Goal: Task Accomplishment & Management: Manage account settings

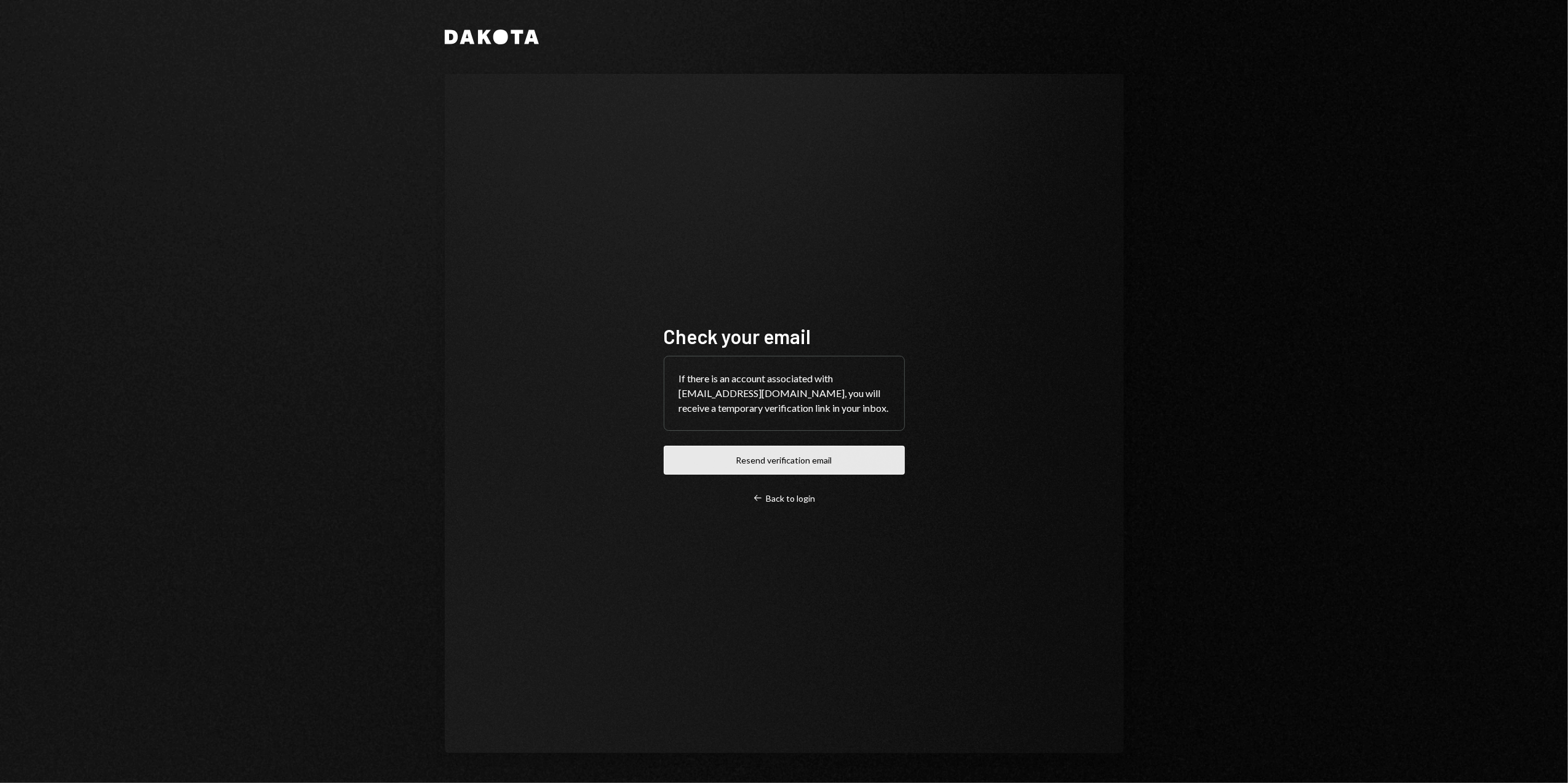
click at [785, 458] on button "Resend verification email" at bounding box center [784, 460] width 241 height 29
click at [604, 259] on div "Check your email If there is an account associated with desterhuysen@leeward.ky…" at bounding box center [784, 413] width 679 height 680
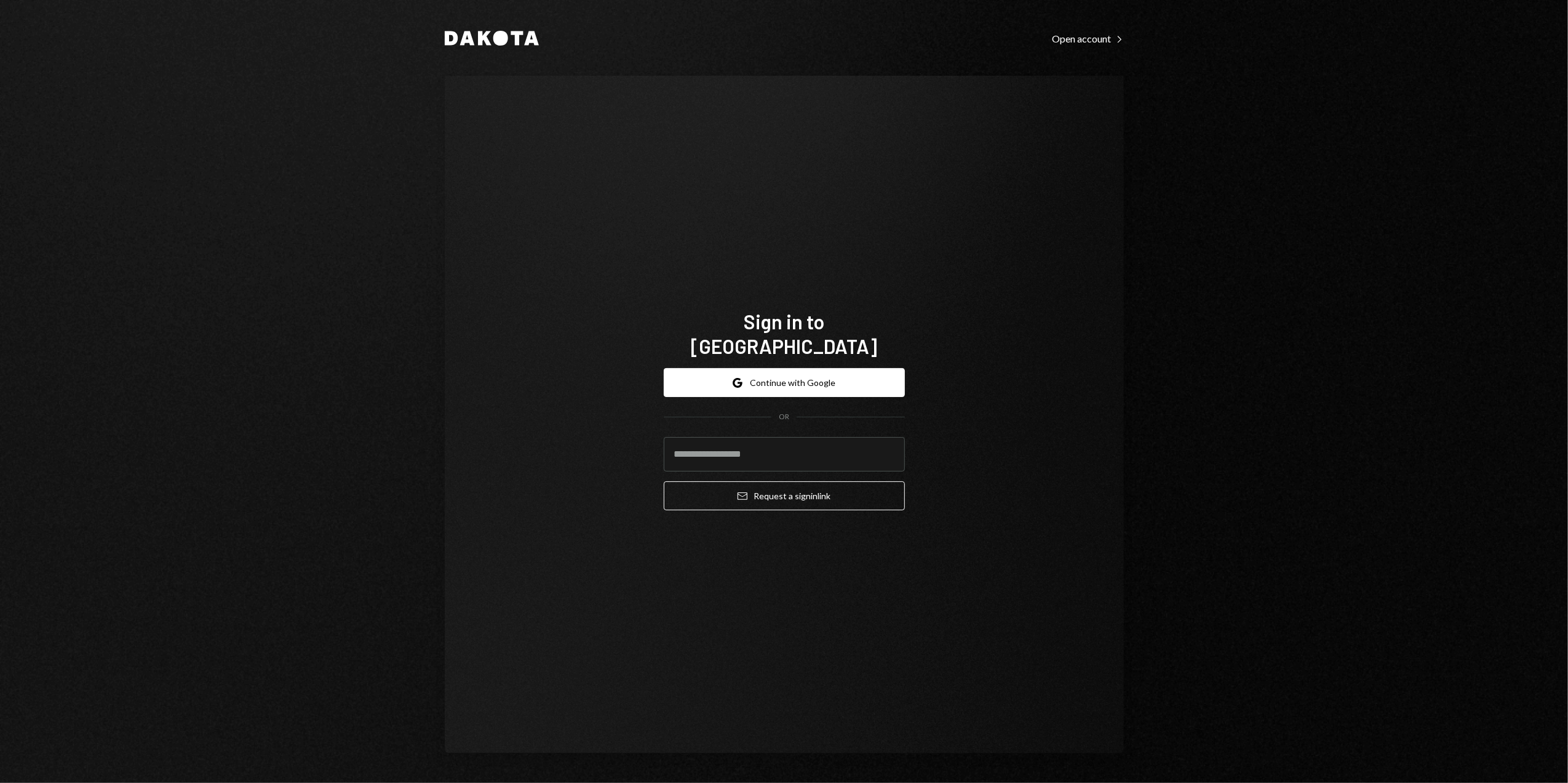
type input "**********"
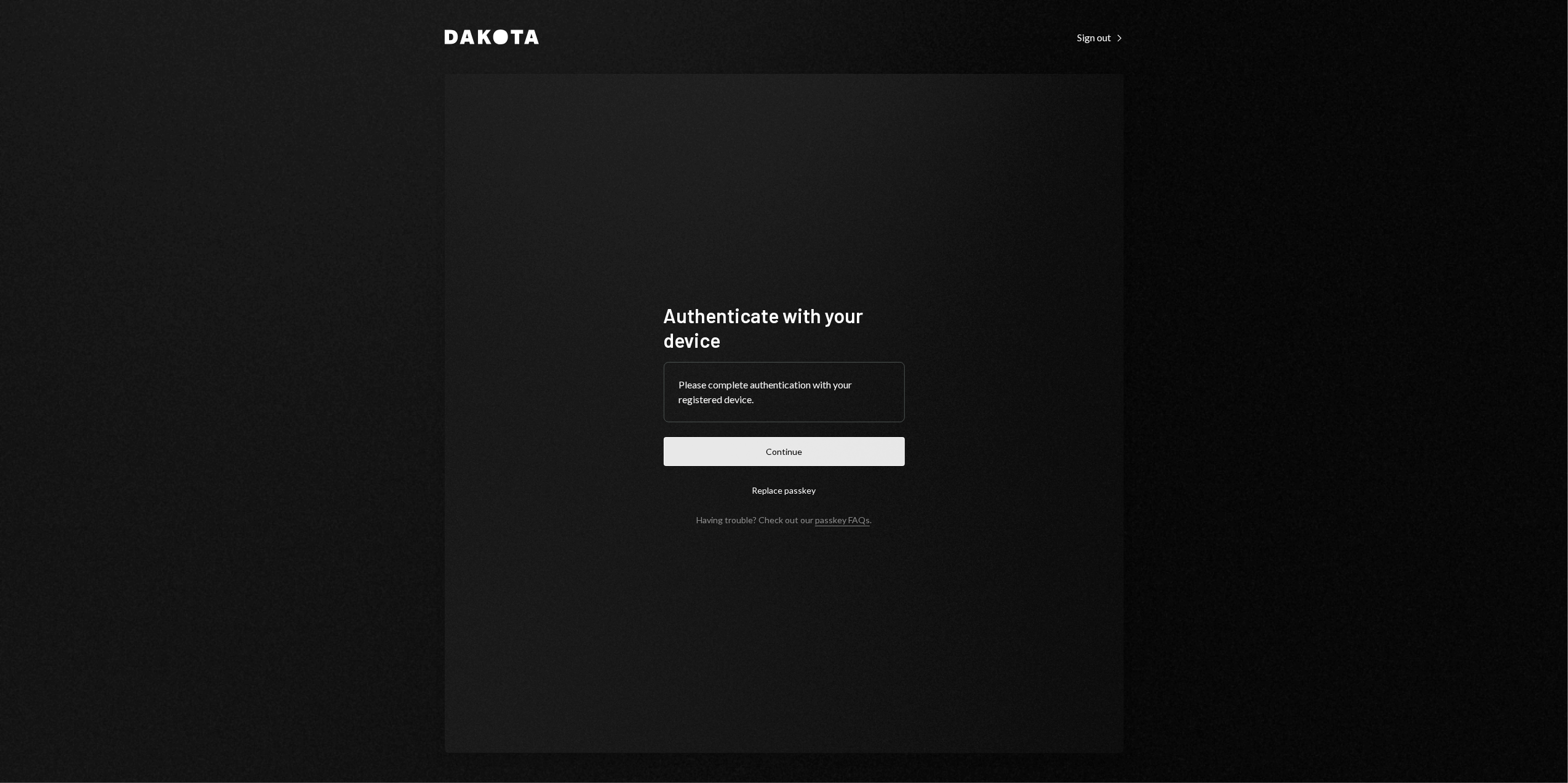
click at [780, 456] on button "Continue" at bounding box center [784, 451] width 241 height 29
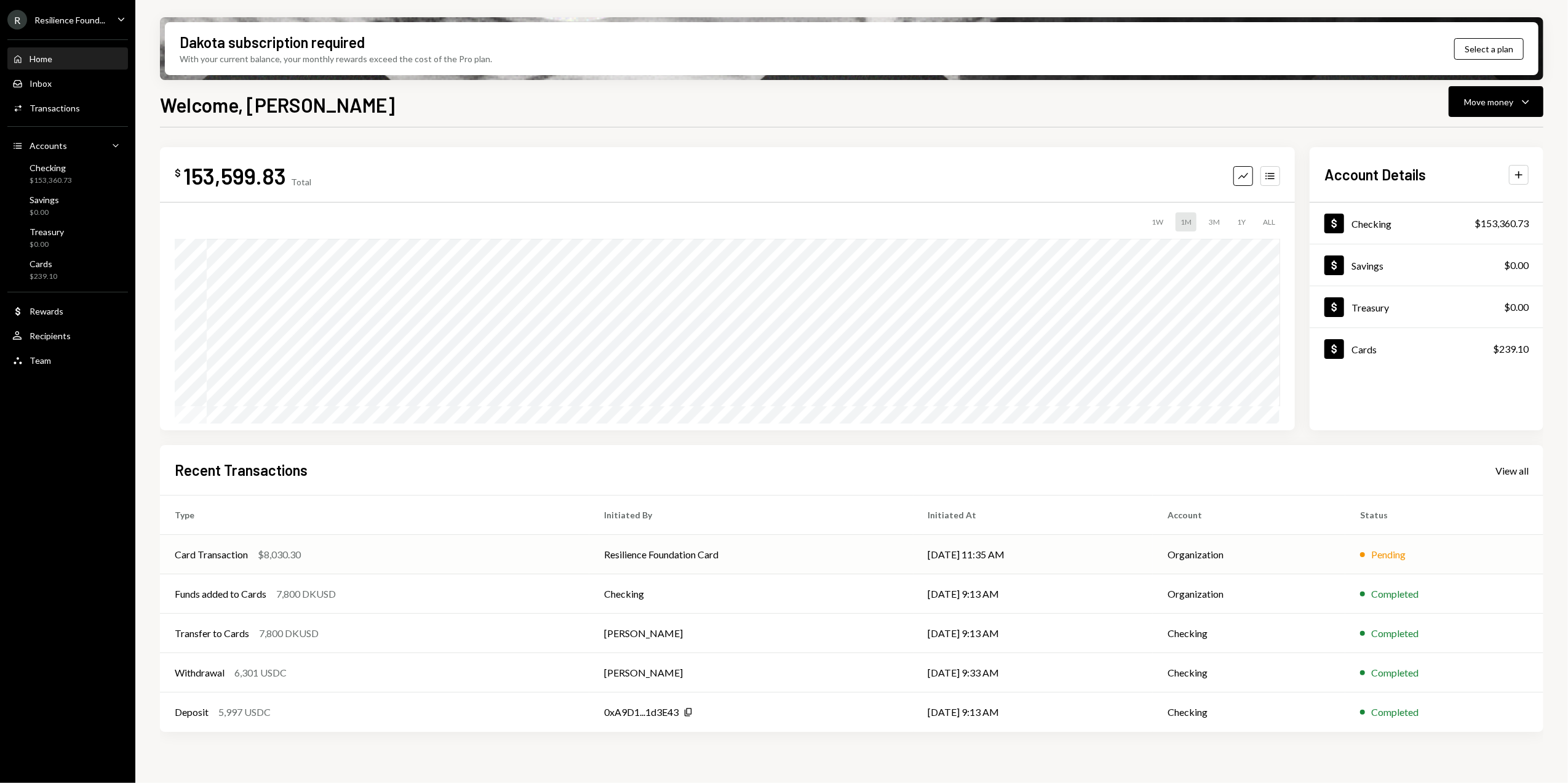
click at [1344, 554] on td "Organization" at bounding box center [1249, 554] width 193 height 39
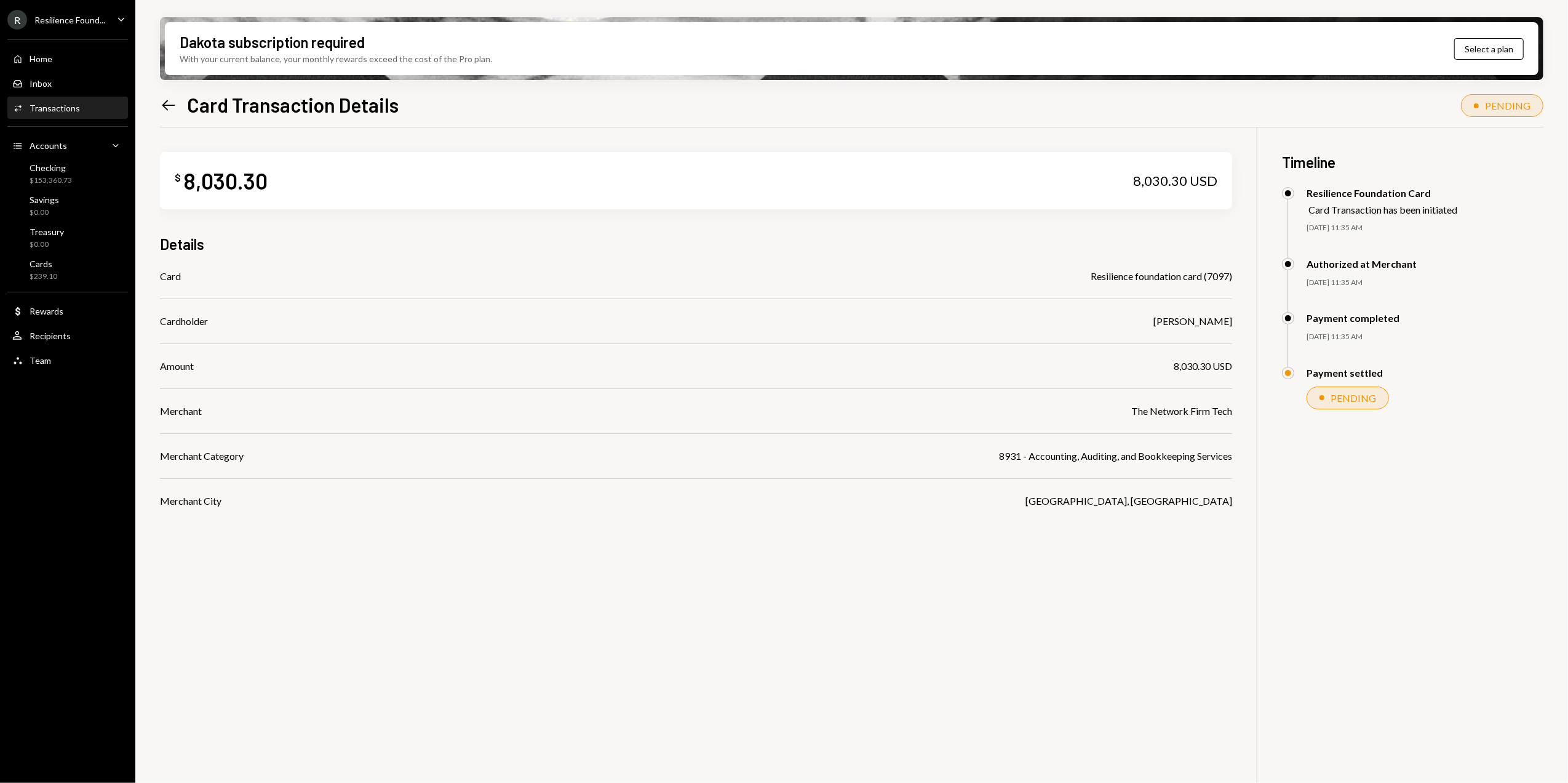
click at [1132, 2] on div "Dakota subscription required With your current balance, your monthly rewards ex…" at bounding box center [851, 391] width 1433 height 783
drag, startPoint x: 1466, startPoint y: 562, endPoint x: 1497, endPoint y: 595, distance: 45.3
drag, startPoint x: 1497, startPoint y: 595, endPoint x: 874, endPoint y: 646, distance: 625.1
click at [926, 619] on div "$ 8,030.30 8,030.30 USD Details Card Resilience foundation card (7097) Cardhold…" at bounding box center [851, 519] width 1383 height 783
click at [55, 269] on div "Cards $239.10" at bounding box center [43, 270] width 28 height 24
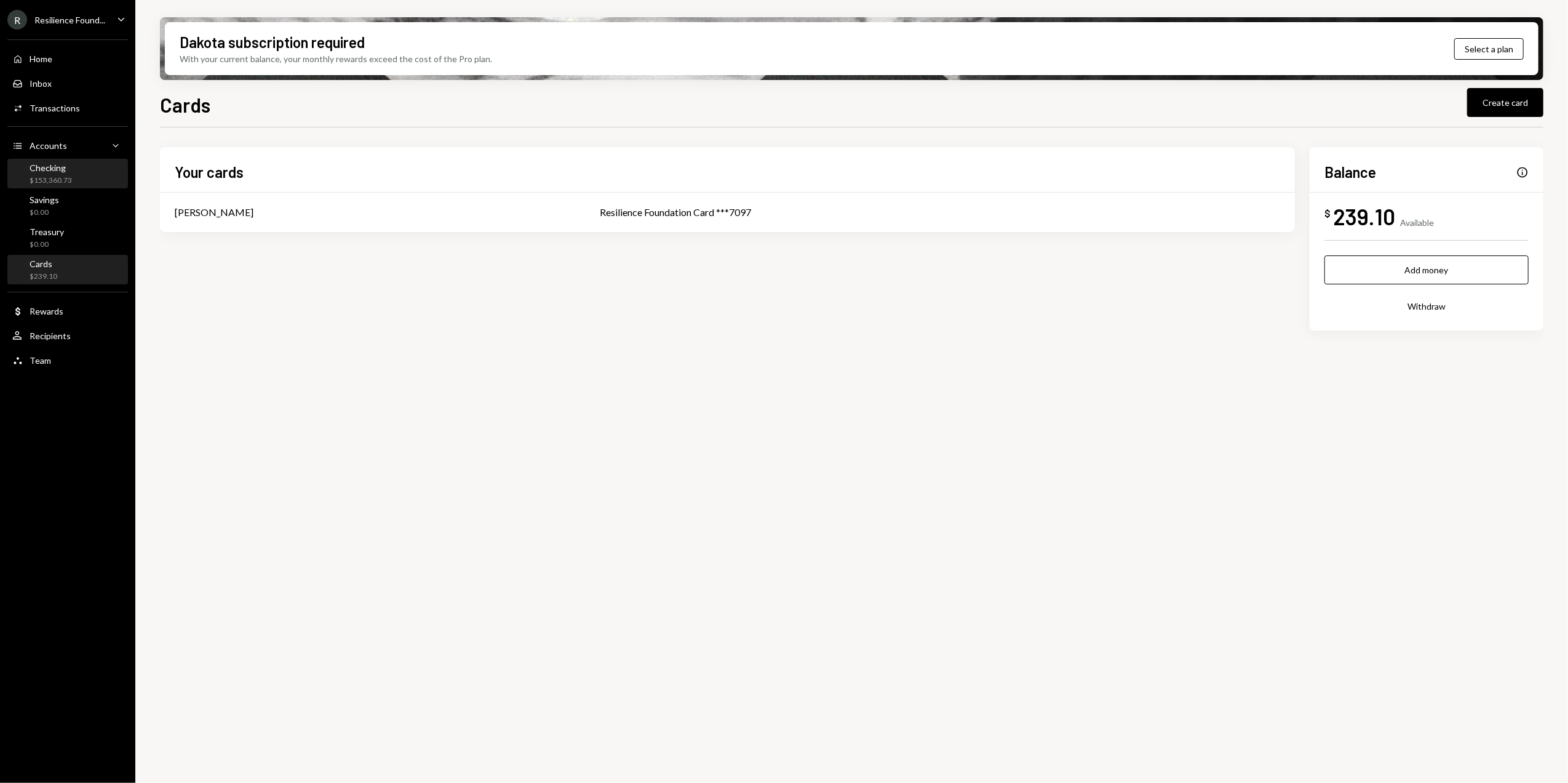
click at [74, 173] on div "Checking $153,360.73" at bounding box center [67, 174] width 111 height 24
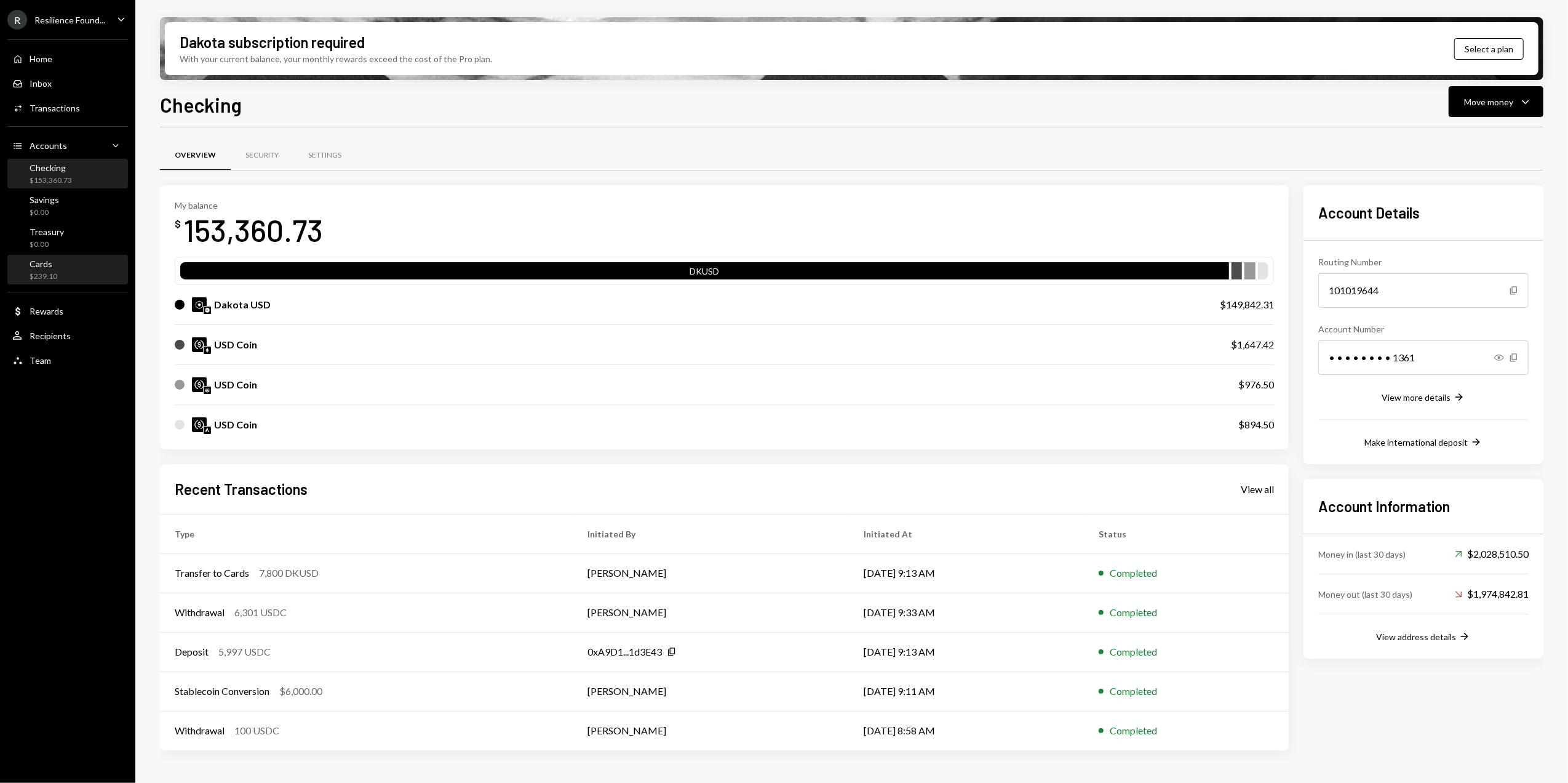
click at [40, 269] on div "Cards $239.10" at bounding box center [43, 270] width 28 height 24
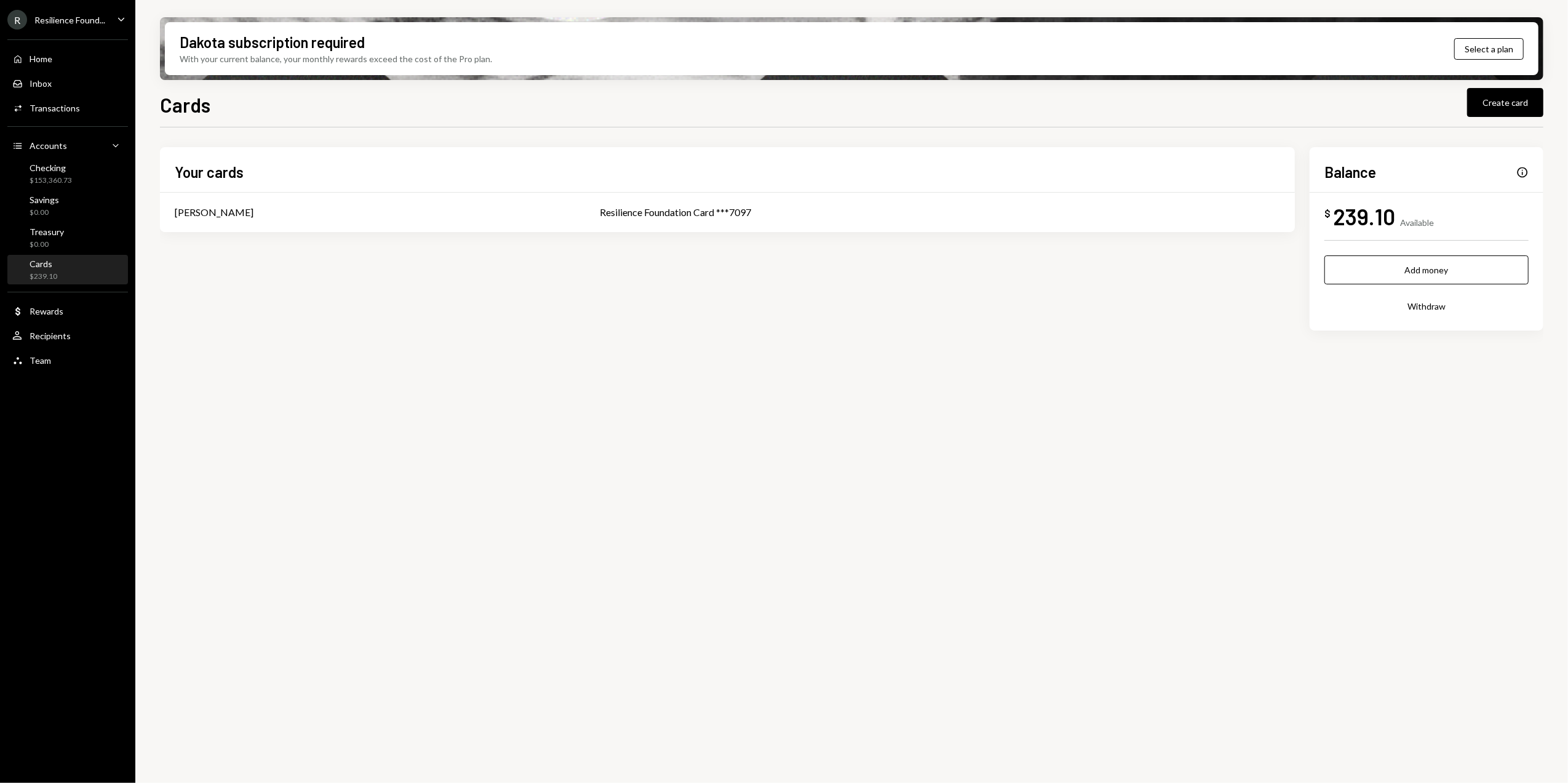
click at [1421, 312] on button "Withdraw" at bounding box center [1426, 306] width 204 height 29
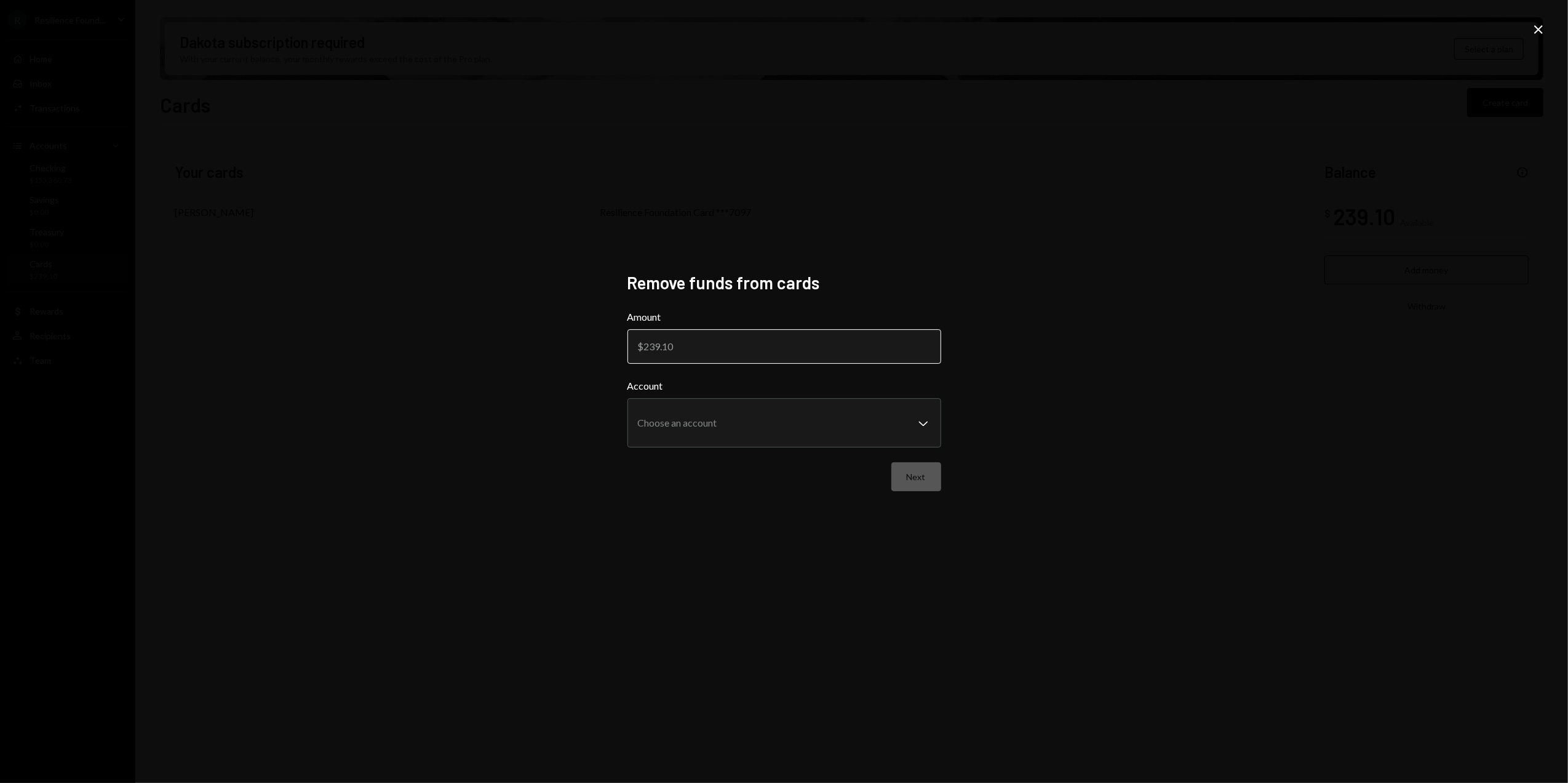
click at [721, 347] on input "Amount" at bounding box center [784, 347] width 314 height 34
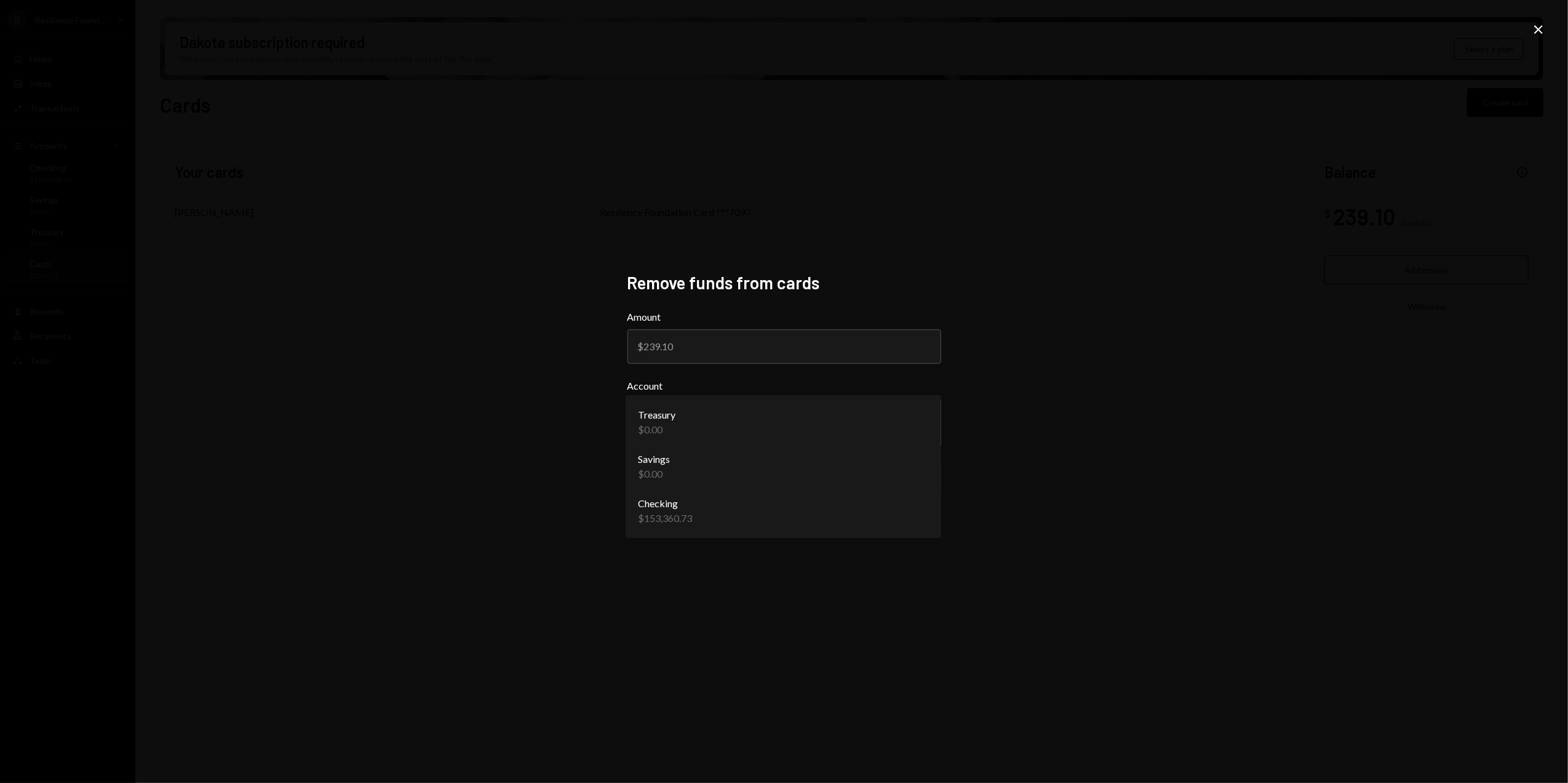
click at [658, 432] on body "**********" at bounding box center [784, 391] width 1568 height 783
drag, startPoint x: 461, startPoint y: 396, endPoint x: 455, endPoint y: 380, distance: 17.1
click at [463, 398] on div "**********" at bounding box center [784, 391] width 1568 height 783
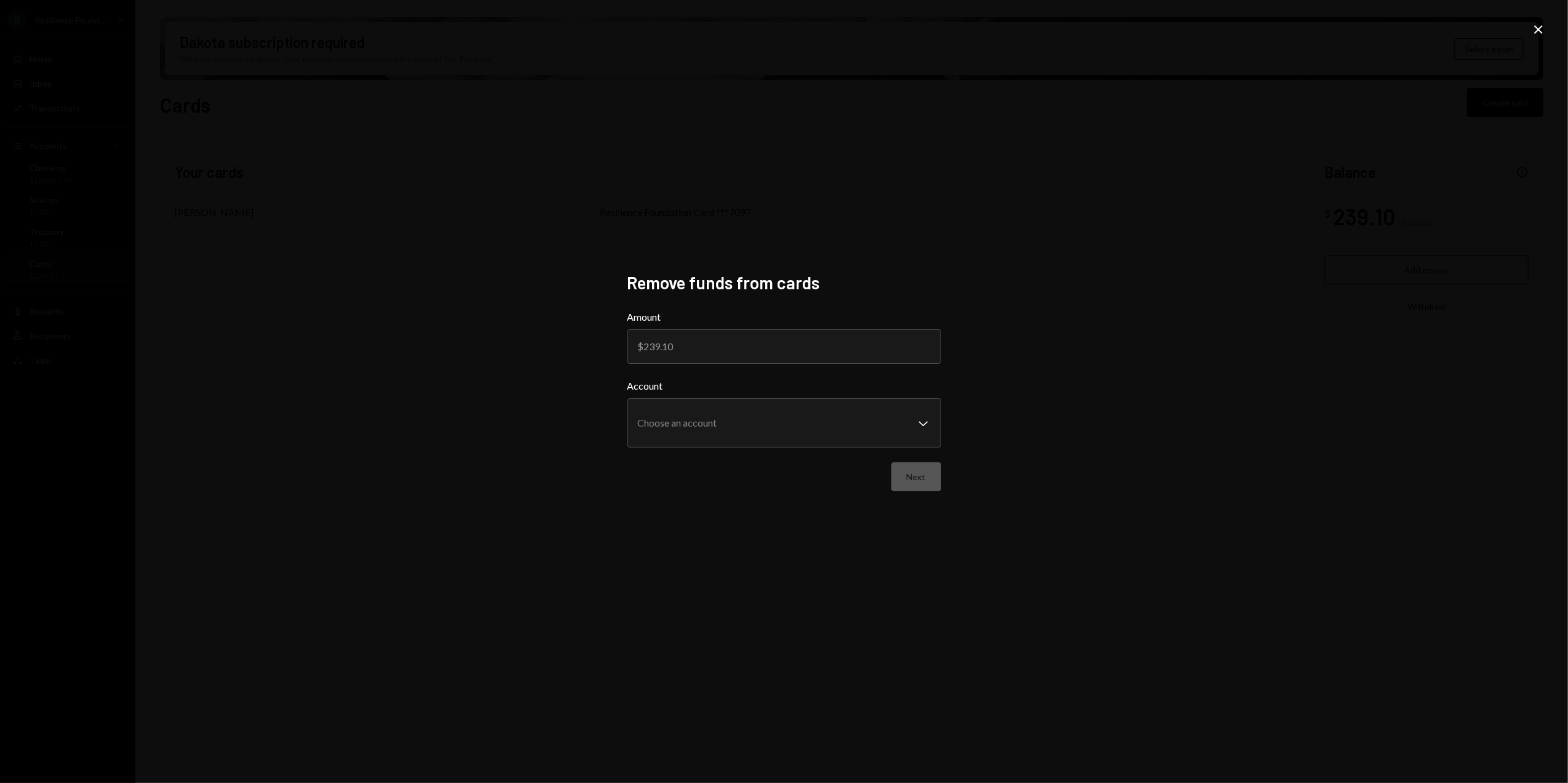
click at [1539, 29] on icon "Close" at bounding box center [1539, 29] width 15 height 15
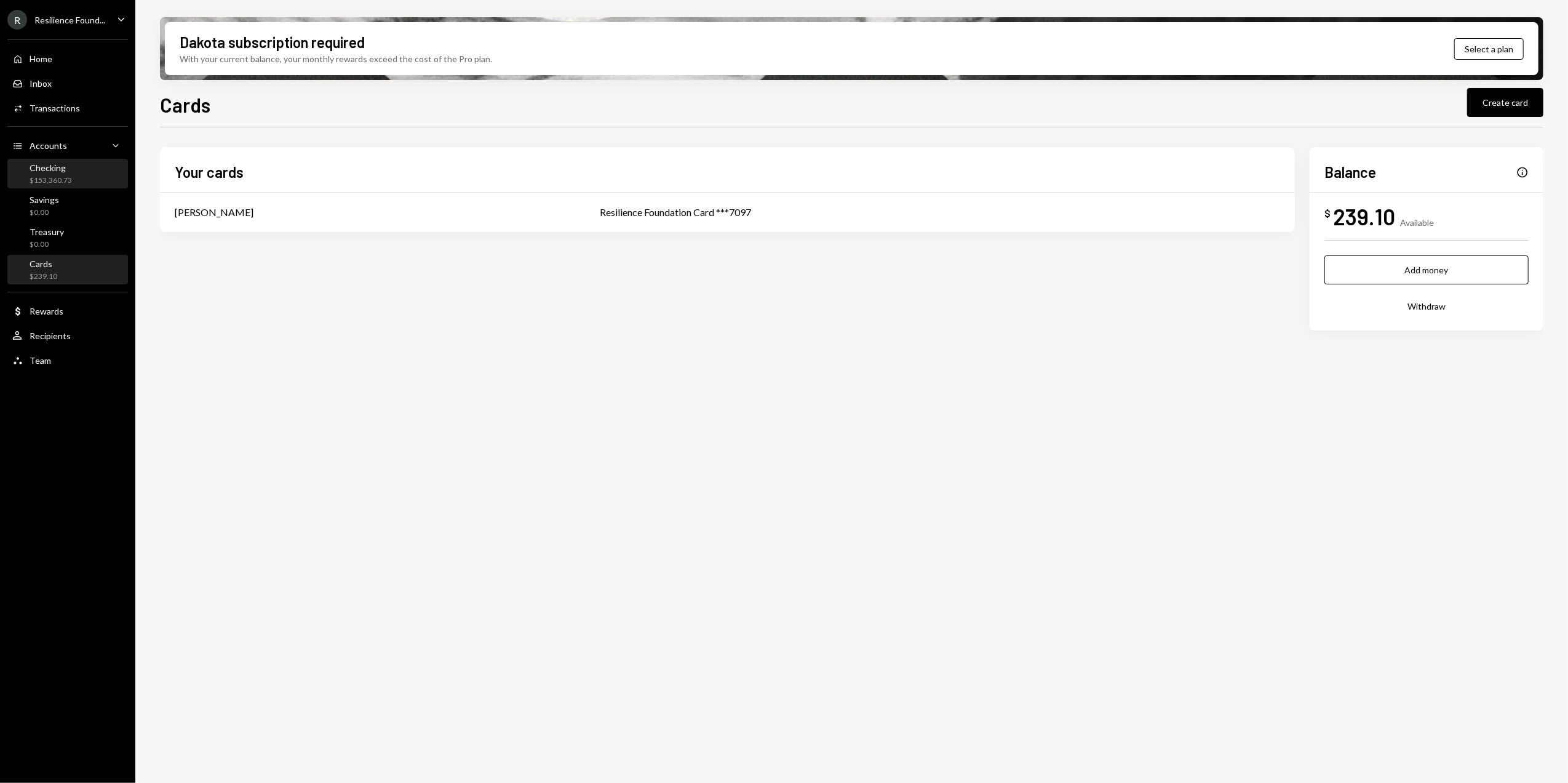
click at [53, 186] on div "Checking $153,360.73" at bounding box center [67, 174] width 111 height 29
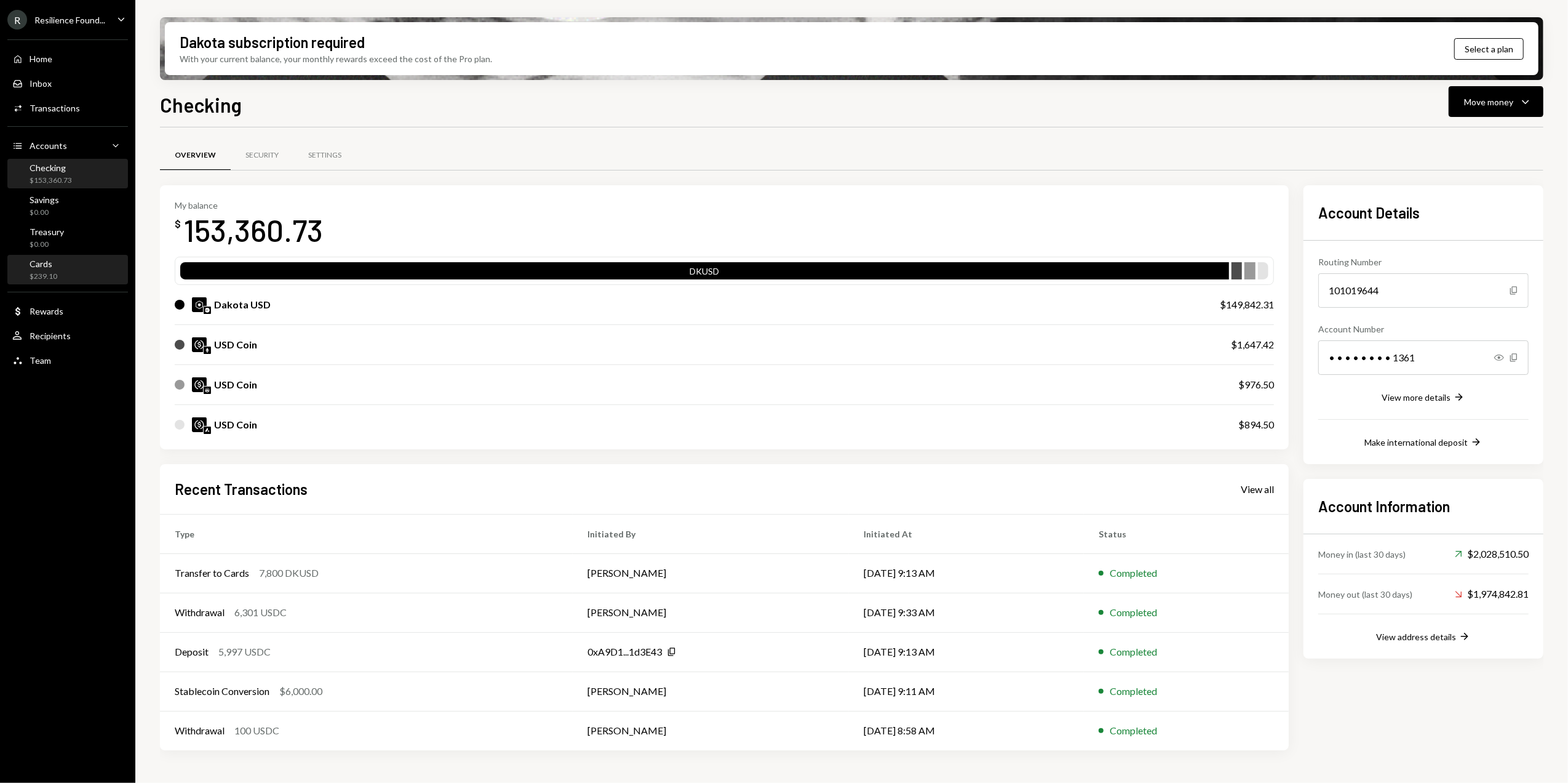
click at [39, 274] on div "$239.10" at bounding box center [43, 277] width 28 height 11
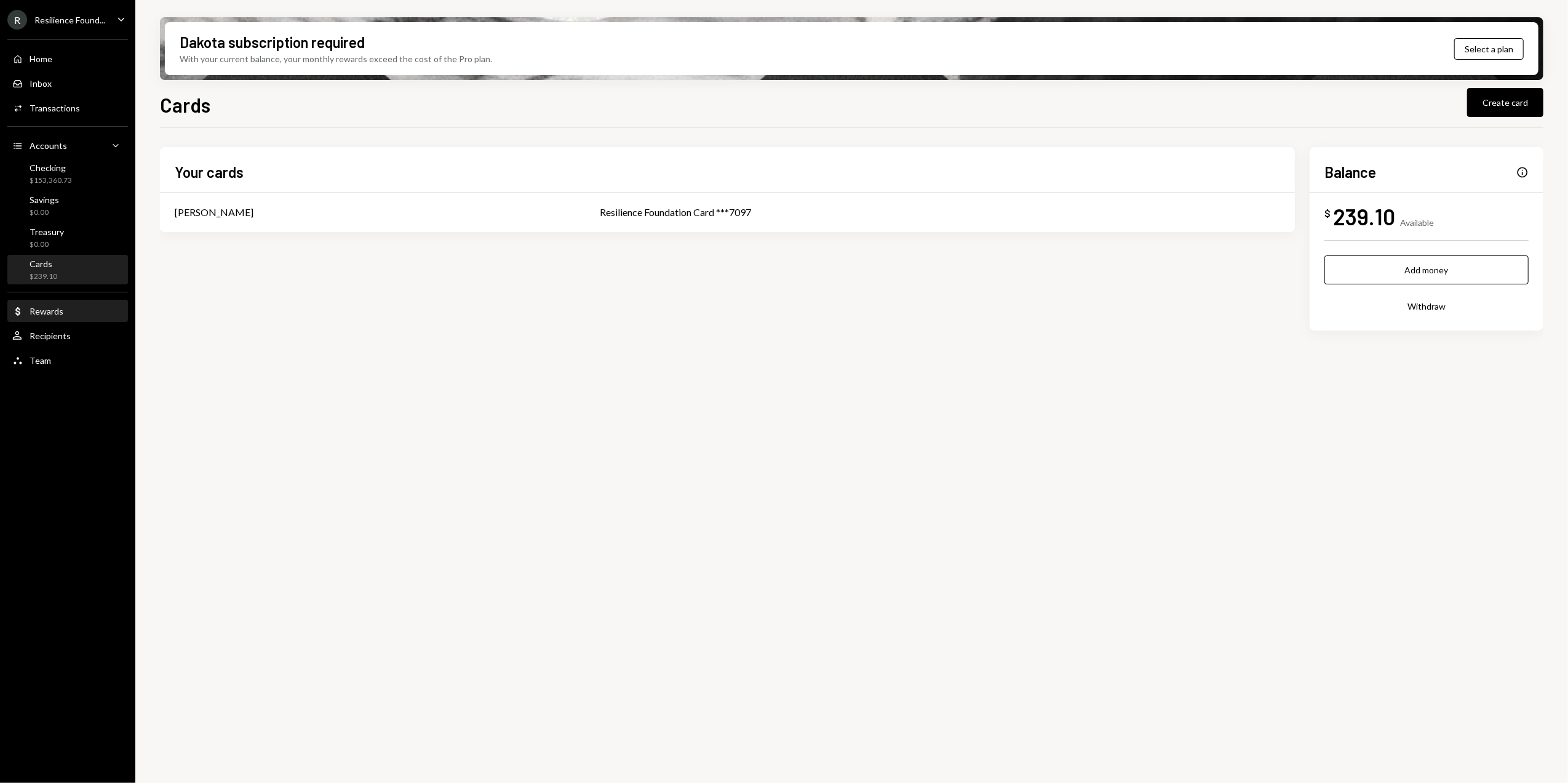
click at [67, 316] on div "Dollar Rewards" at bounding box center [67, 311] width 111 height 11
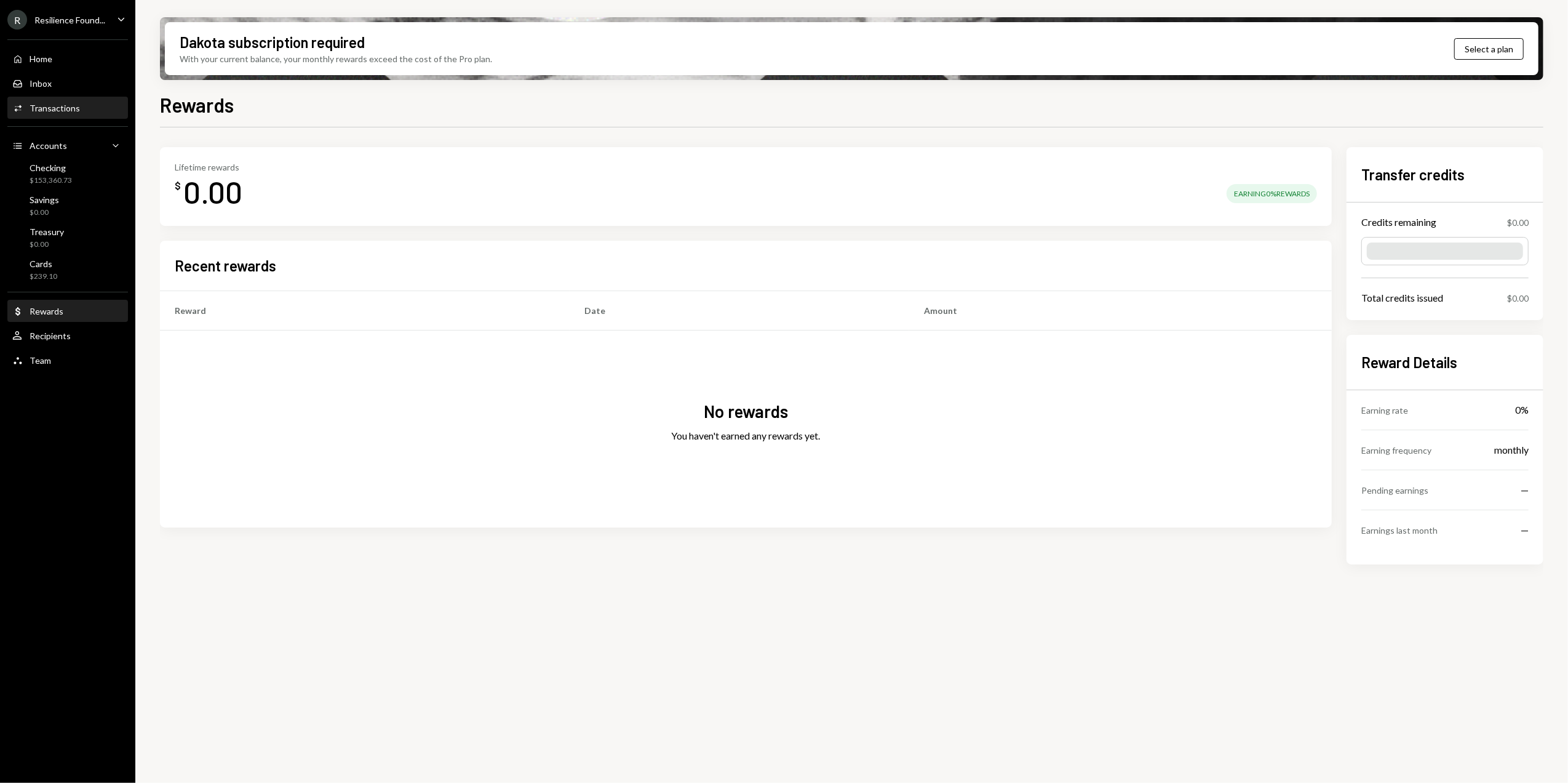
click at [91, 105] on div "Activities Transactions" at bounding box center [67, 107] width 111 height 11
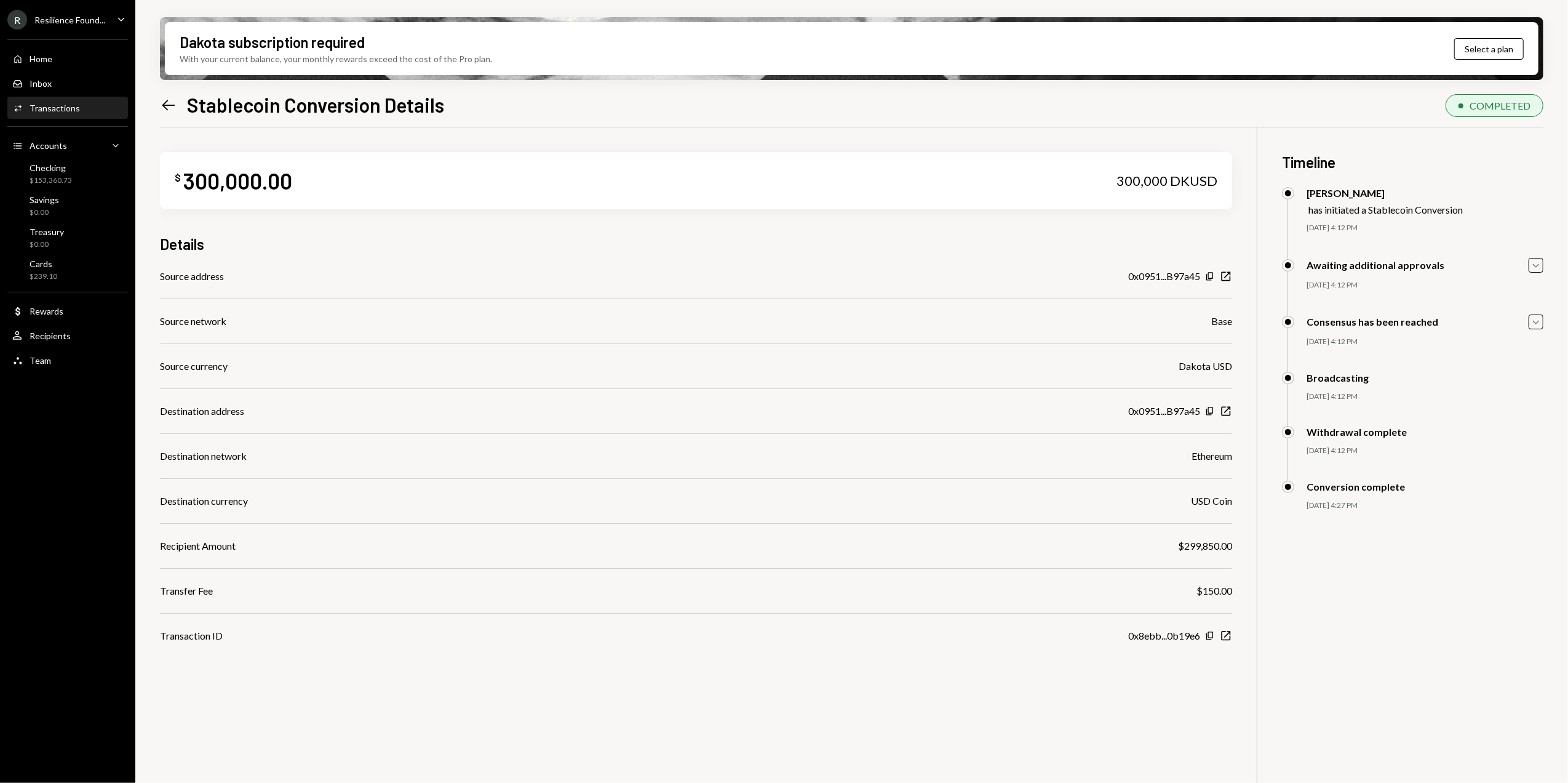
click at [55, 107] on div "Transactions" at bounding box center [54, 107] width 50 height 11
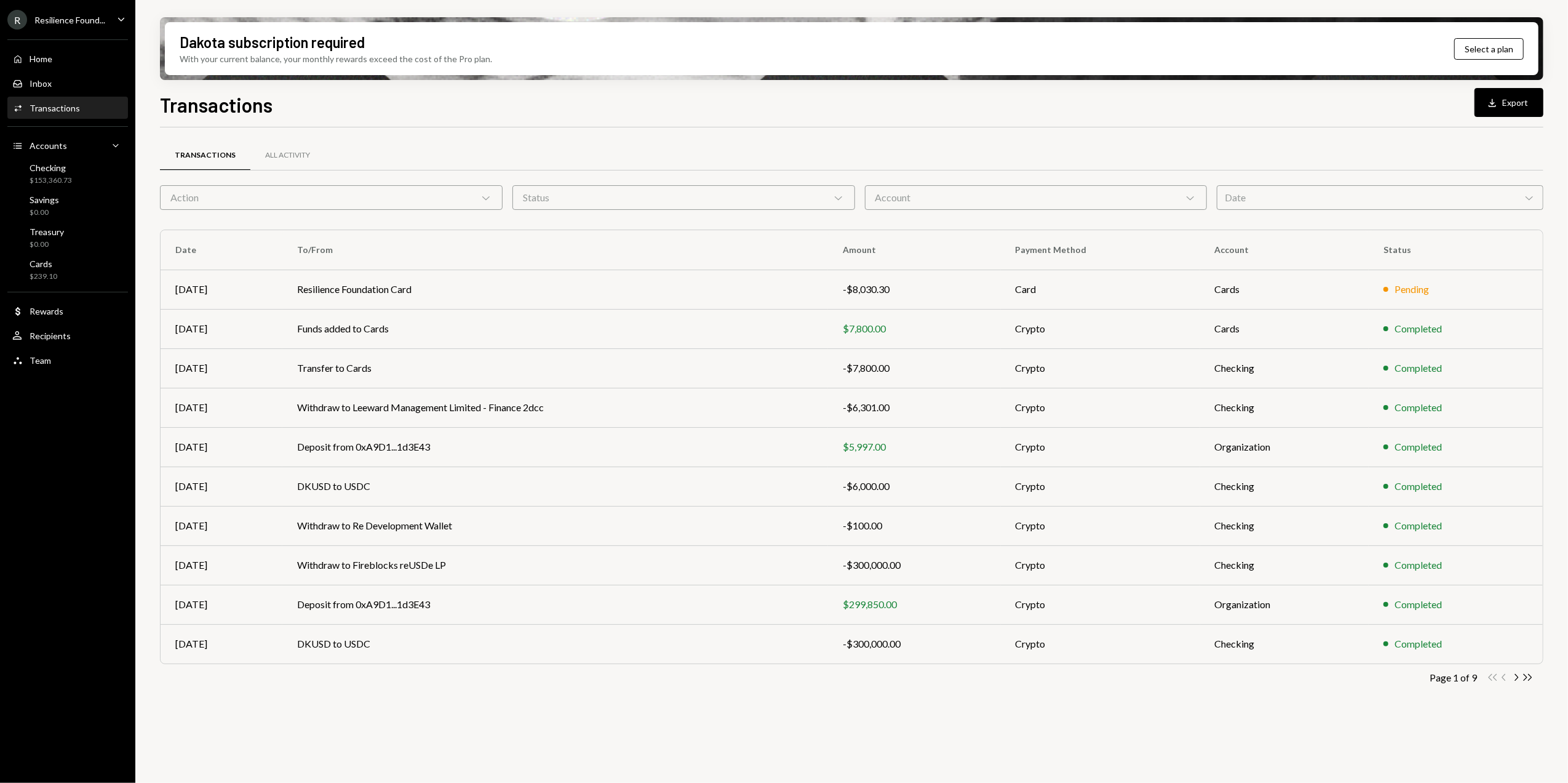
click at [875, 101] on div "Transactions Download Export" at bounding box center [851, 103] width 1383 height 27
click at [728, 122] on div "Transactions Download Export Transactions All Activity Action Chevron Down Stat…" at bounding box center [851, 472] width 1383 height 766
click at [752, 119] on div "Transactions Download Export Transactions All Activity Action Chevron Down Stat…" at bounding box center [851, 472] width 1383 height 766
click at [451, 140] on div "Transactions All Activity" at bounding box center [851, 155] width 1383 height 32
click at [471, 122] on div "Transactions Download Export Transactions All Activity Action Chevron Down Stat…" at bounding box center [851, 472] width 1383 height 766
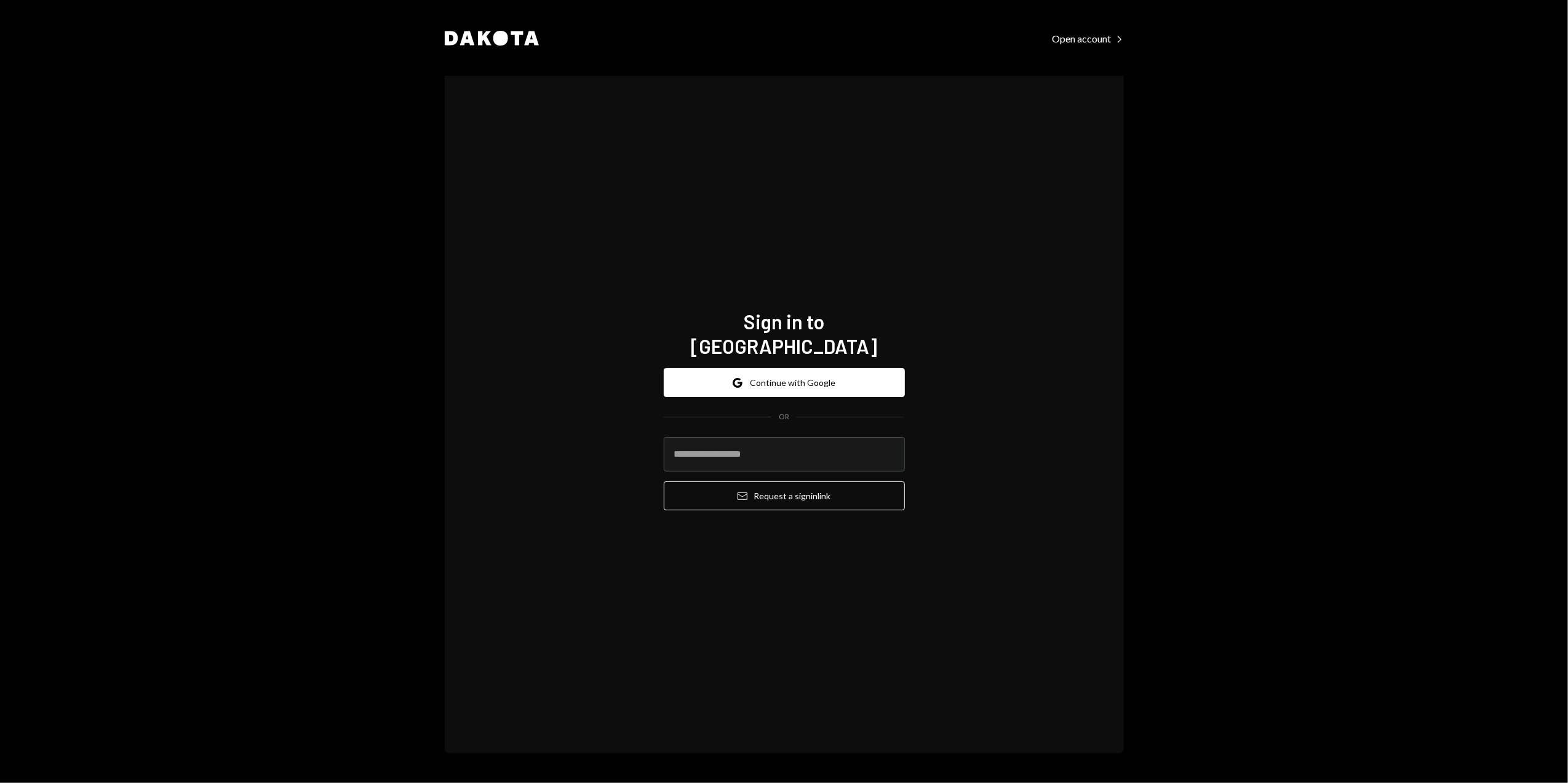
type input "**********"
